Goal: Information Seeking & Learning: Learn about a topic

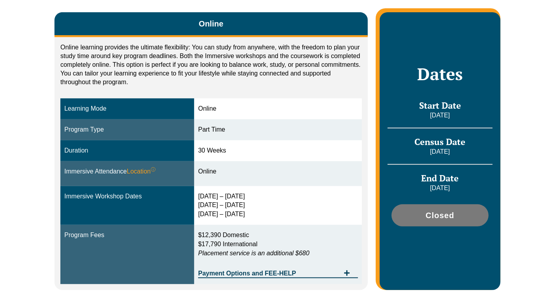
click at [89, 167] on div "Immersive Attendance Location ⓘ You will participate in three key ‘Immersives’ …" at bounding box center [127, 171] width 126 height 9
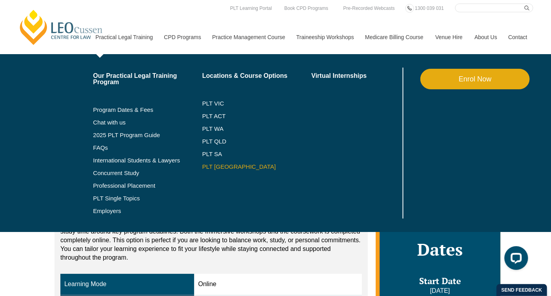
click at [213, 167] on link "PLT [GEOGRAPHIC_DATA]" at bounding box center [256, 166] width 109 height 6
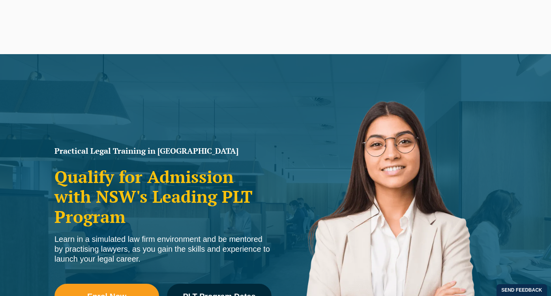
click at [216, 292] on span "PLT Program Dates" at bounding box center [219, 296] width 73 height 8
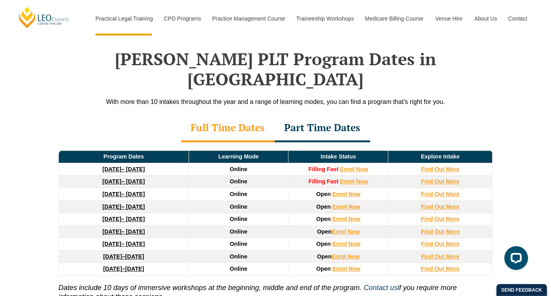
click at [351, 114] on div "Part Time Dates" at bounding box center [323, 128] width 96 height 28
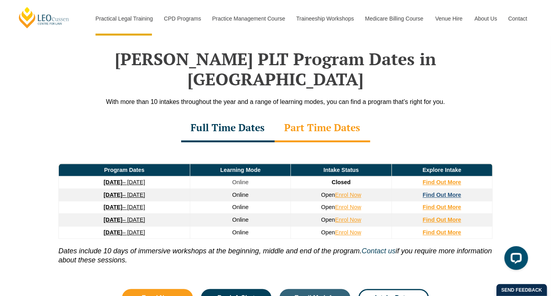
click at [450, 191] on strong "Find Out More" at bounding box center [442, 194] width 39 height 6
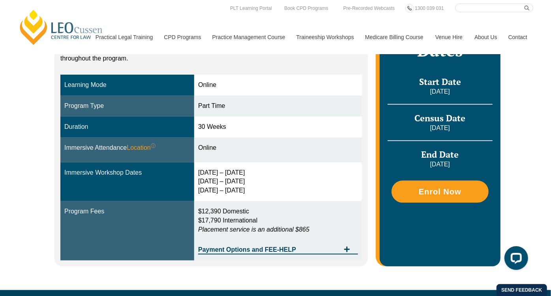
scroll to position [175, 0]
